Goal: Information Seeking & Learning: Learn about a topic

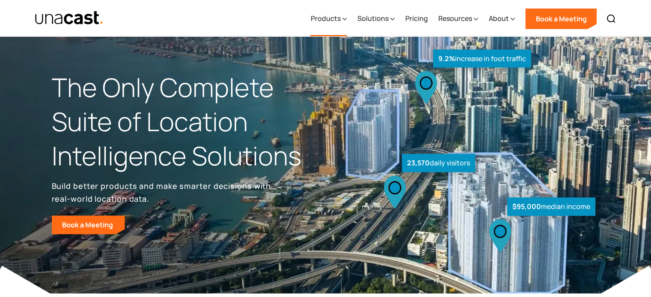
click at [335, 24] on div "Products" at bounding box center [328, 18] width 36 height 35
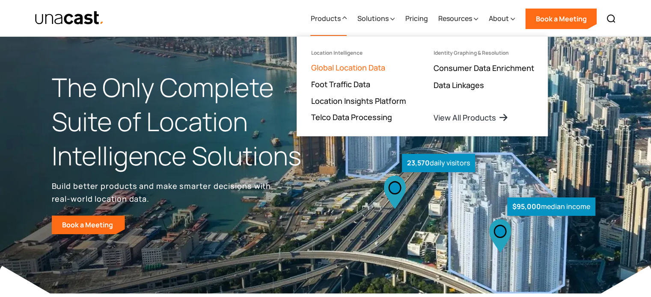
click at [337, 71] on link "Global Location Data" at bounding box center [348, 67] width 74 height 10
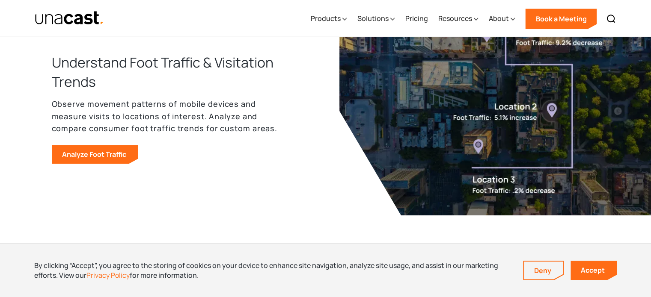
scroll to position [556, 0]
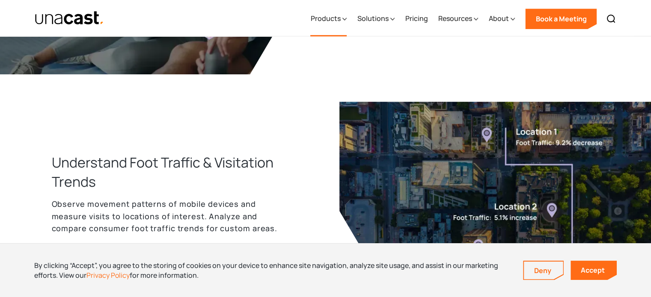
click at [337, 22] on div "Products" at bounding box center [325, 18] width 30 height 10
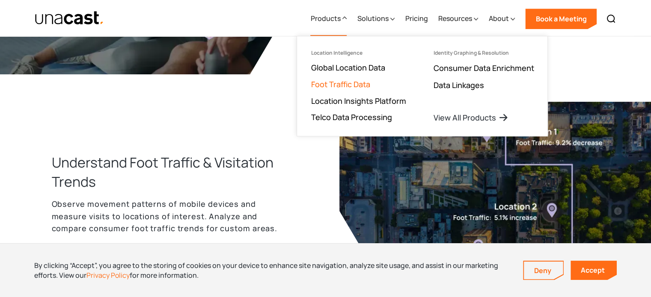
click at [338, 85] on link "Foot Traffic Data" at bounding box center [340, 84] width 59 height 10
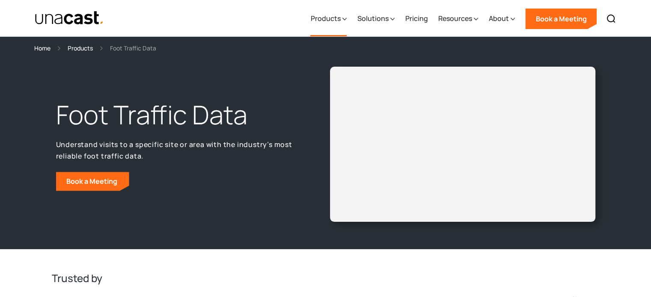
click at [337, 19] on div "Products" at bounding box center [325, 18] width 30 height 10
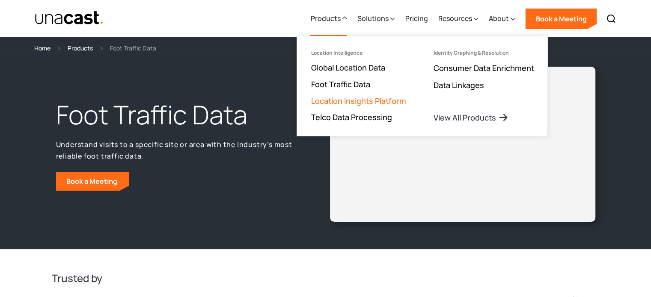
click at [375, 99] on link "Location Insights Platform" at bounding box center [358, 101] width 95 height 10
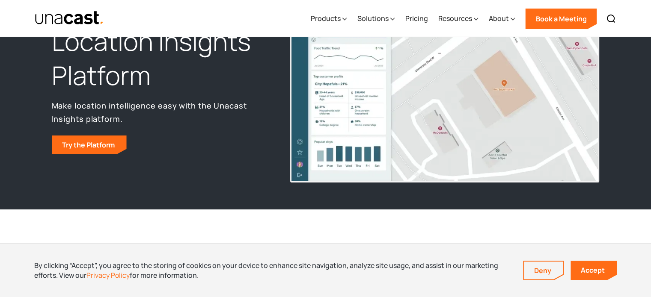
scroll to position [86, 0]
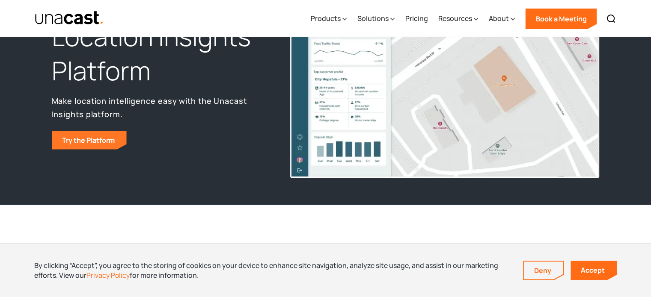
click at [83, 135] on link "Try the Platform" at bounding box center [89, 140] width 75 height 19
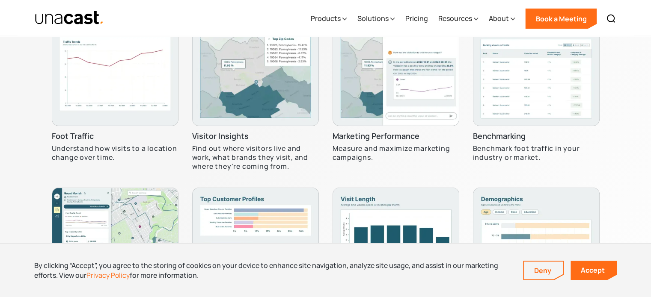
scroll to position [2614, 0]
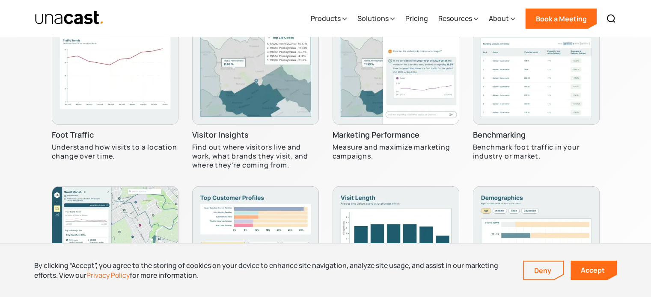
click at [216, 133] on h3 "Visitor Insights" at bounding box center [220, 135] width 56 height 10
click at [219, 108] on img at bounding box center [255, 61] width 127 height 127
click at [65, 77] on img at bounding box center [115, 61] width 127 height 127
click at [89, 134] on h3 "Foot Traffic" at bounding box center [73, 135] width 42 height 10
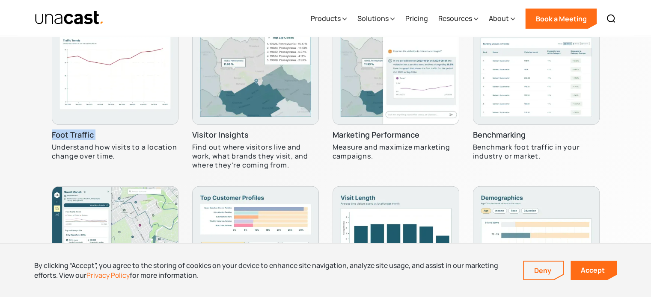
click at [89, 134] on h3 "Foot Traffic" at bounding box center [73, 135] width 42 height 10
click at [90, 143] on p "Understand how visits to a location change over time." at bounding box center [115, 152] width 127 height 18
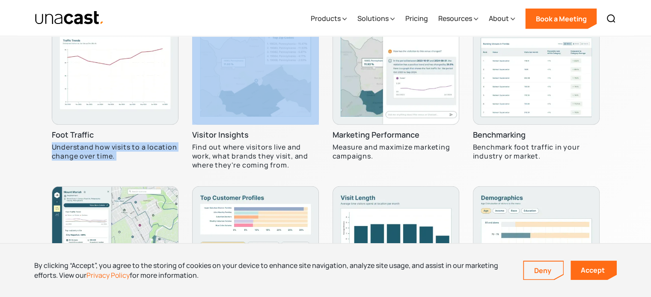
click at [90, 143] on p "Understand how visits to a location change over time." at bounding box center [115, 152] width 127 height 18
click at [106, 97] on img at bounding box center [115, 61] width 127 height 127
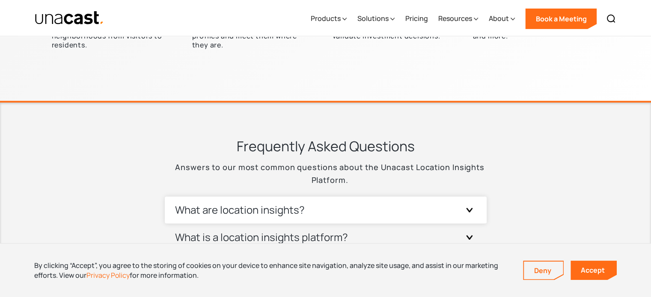
scroll to position [2828, 0]
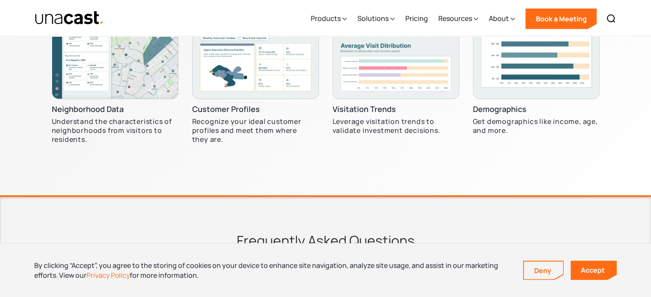
click at [374, 79] on img at bounding box center [395, 36] width 127 height 127
click at [598, 90] on img at bounding box center [536, 36] width 127 height 127
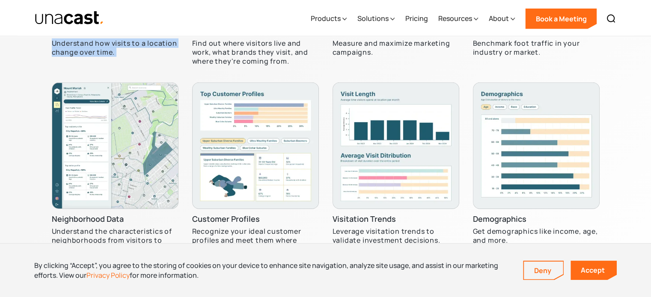
scroll to position [2785, 0]
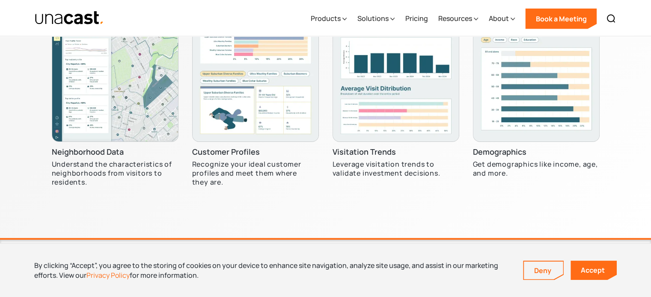
click at [125, 94] on img at bounding box center [115, 78] width 127 height 127
click at [116, 145] on div "Neighborhood Data Understand the characteristics of neighborhoods from visitors…" at bounding box center [115, 105] width 127 height 181
click at [118, 124] on img at bounding box center [115, 78] width 127 height 127
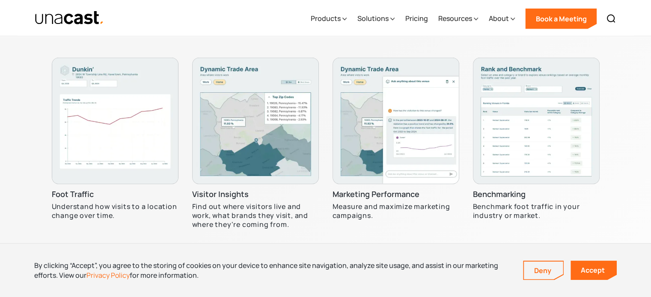
scroll to position [2486, 0]
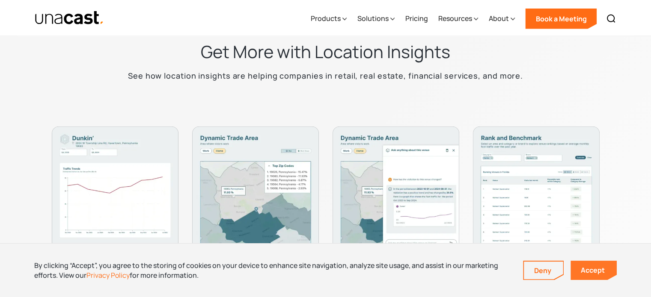
click at [602, 268] on link "Accept" at bounding box center [593, 270] width 46 height 19
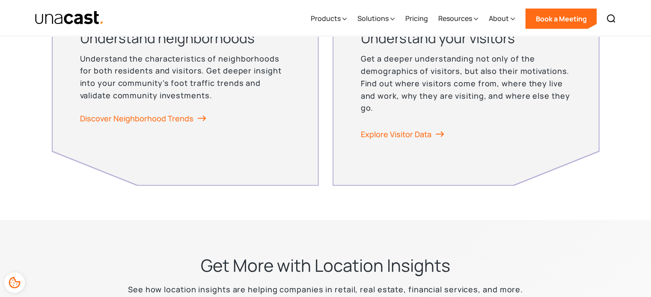
scroll to position [2015, 0]
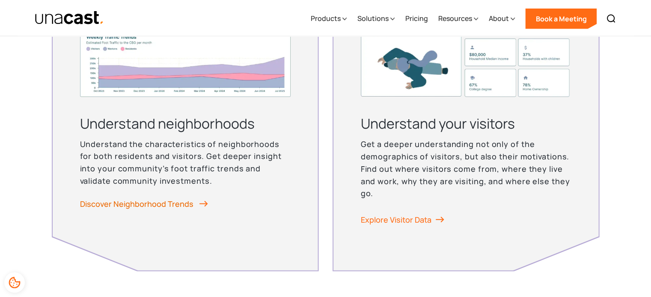
click at [177, 199] on link "Discover Neighborhood Trends" at bounding box center [144, 204] width 128 height 13
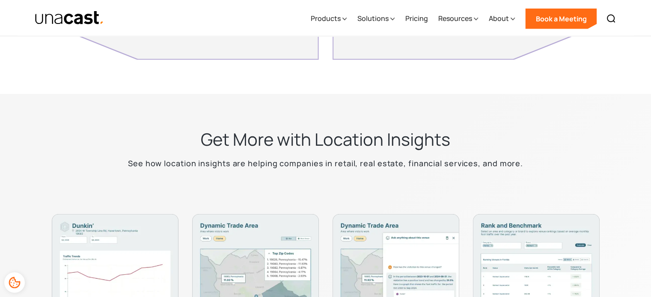
scroll to position [2348, 0]
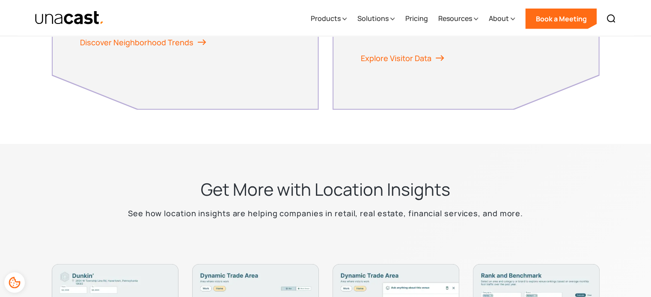
drag, startPoint x: 127, startPoint y: 4, endPoint x: 44, endPoint y: 75, distance: 108.9
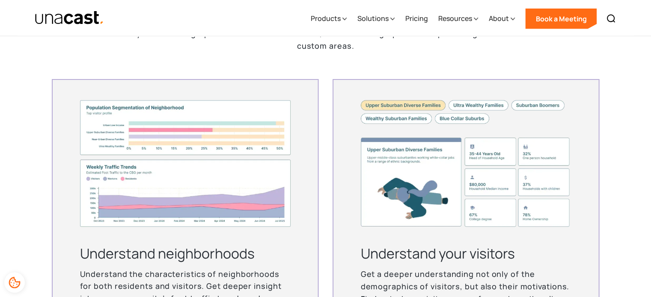
scroll to position [2006, 0]
